Goal: Information Seeking & Learning: Learn about a topic

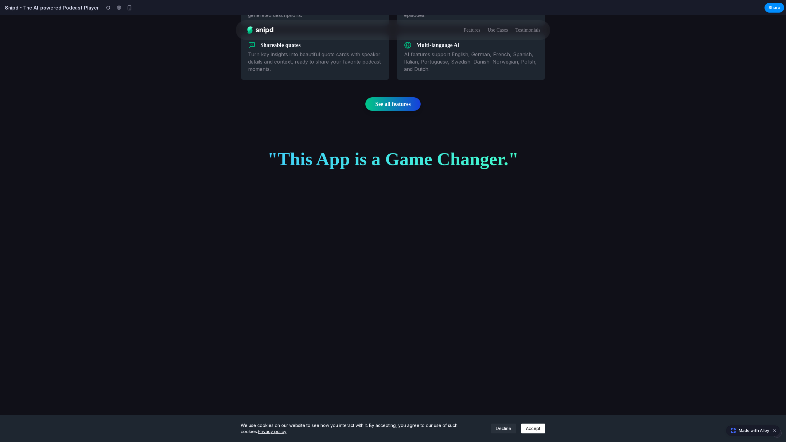
scroll to position [1868, 0]
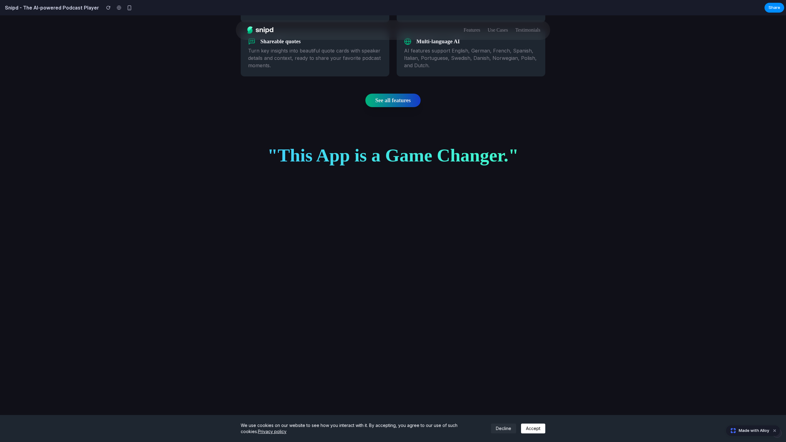
click at [395, 107] on link "See all features" at bounding box center [393, 101] width 55 height 14
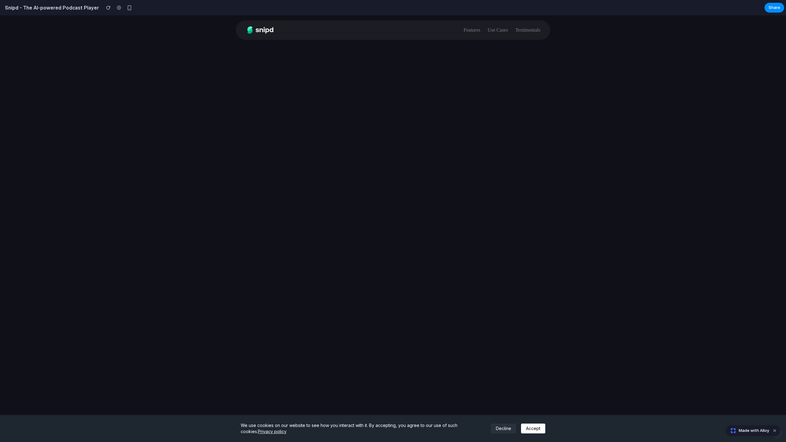
scroll to position [2017, 0]
